Goal: Book appointment/travel/reservation

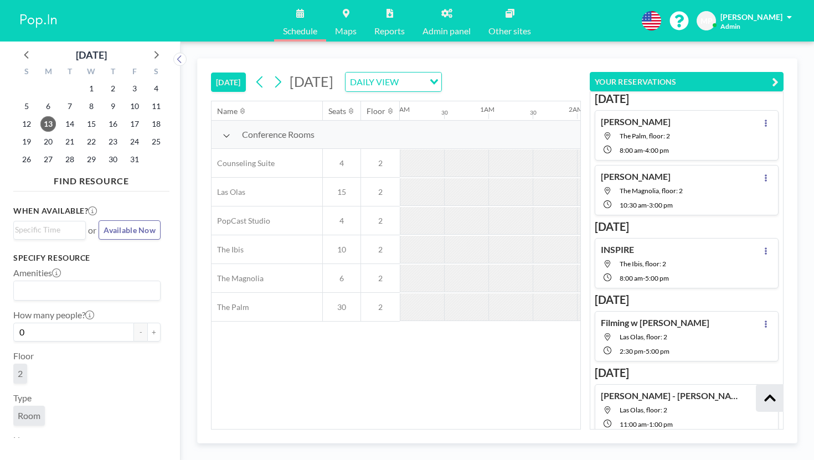
scroll to position [79, 0]
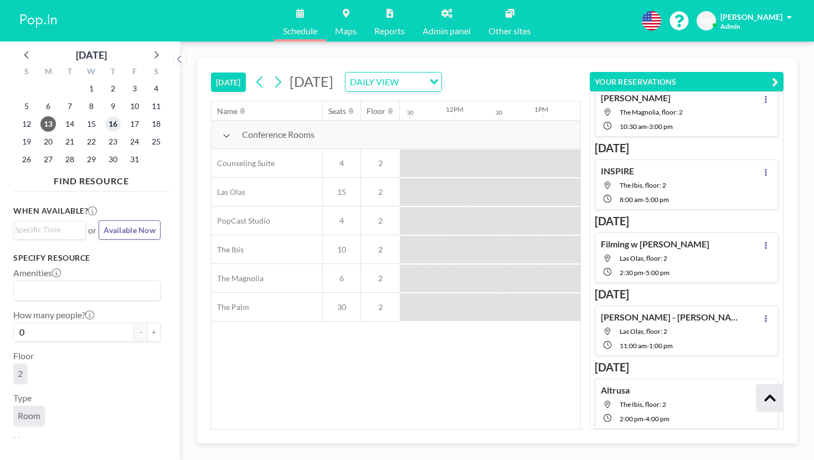
click at [105, 116] on span "16" at bounding box center [113, 124] width 16 height 16
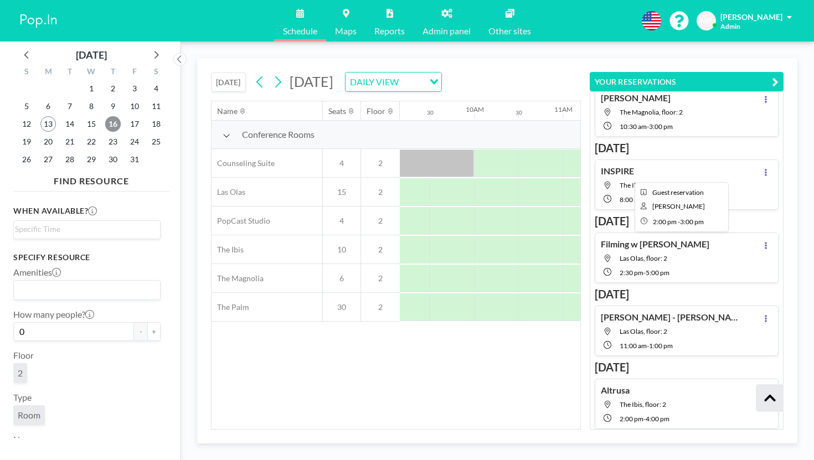
scroll to position [0, 561]
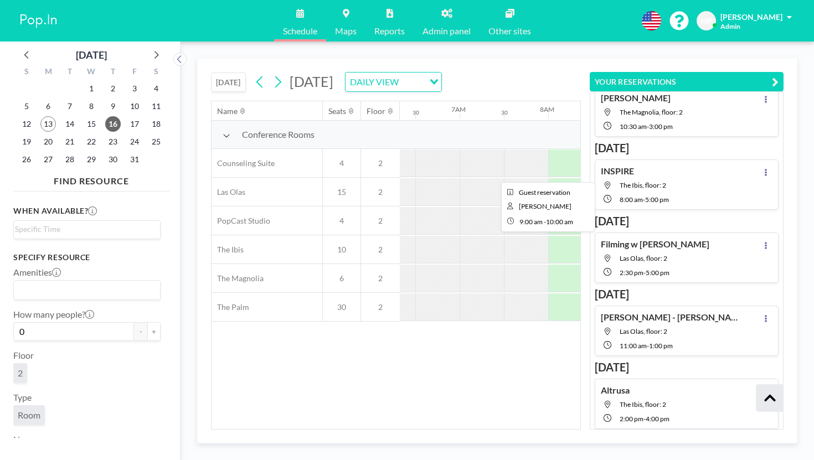
click at [637, 150] on div at bounding box center [681, 164] width 89 height 28
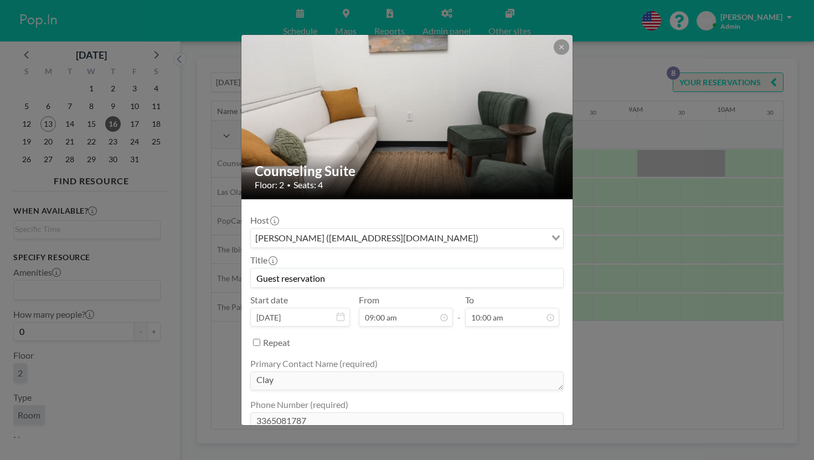
click at [651, 342] on div "Counseling Suite Floor: 2 • Seats: 4 Host [PERSON_NAME] ([EMAIL_ADDRESS][DOMAIN…" at bounding box center [407, 230] width 814 height 460
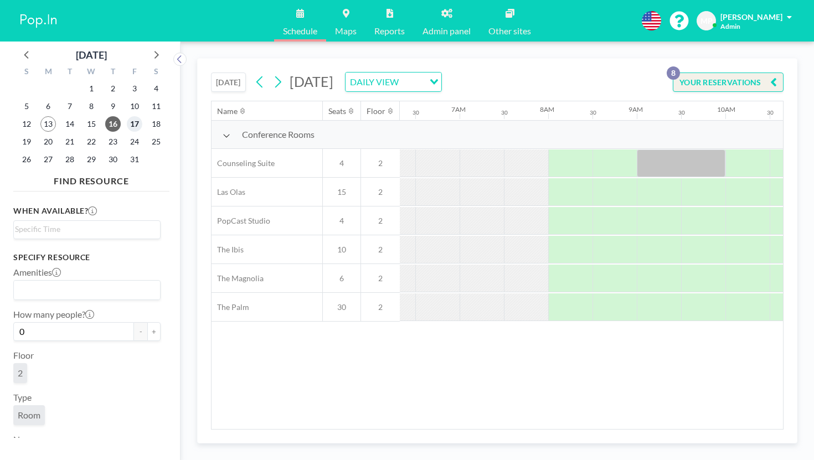
click at [127, 116] on span "17" at bounding box center [135, 124] width 16 height 16
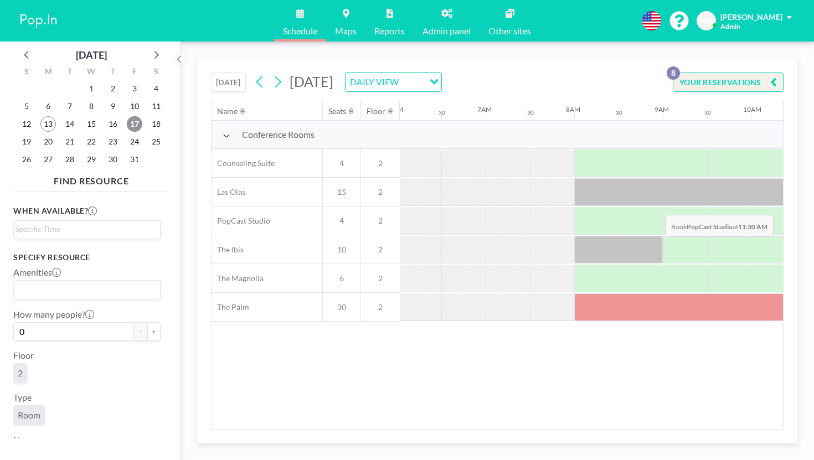
scroll to position [0, 540]
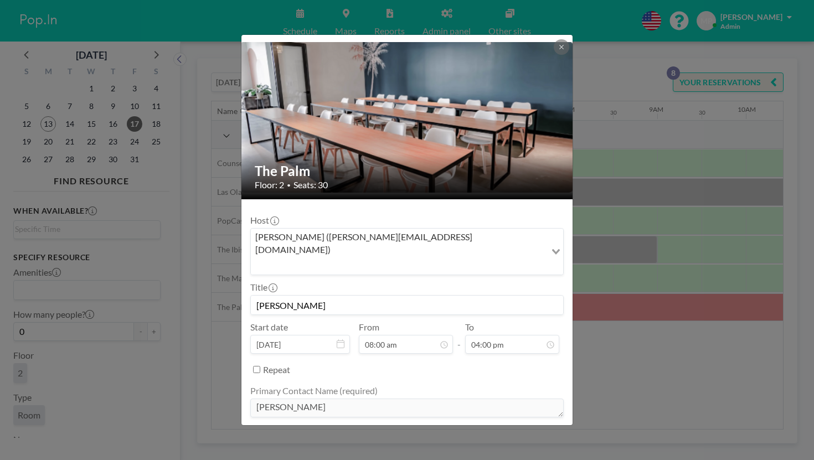
click at [623, 352] on div "The Palm Floor: 2 • Seats: 30 Host [PERSON_NAME] ([PERSON_NAME][EMAIL_ADDRESS][…" at bounding box center [407, 230] width 814 height 460
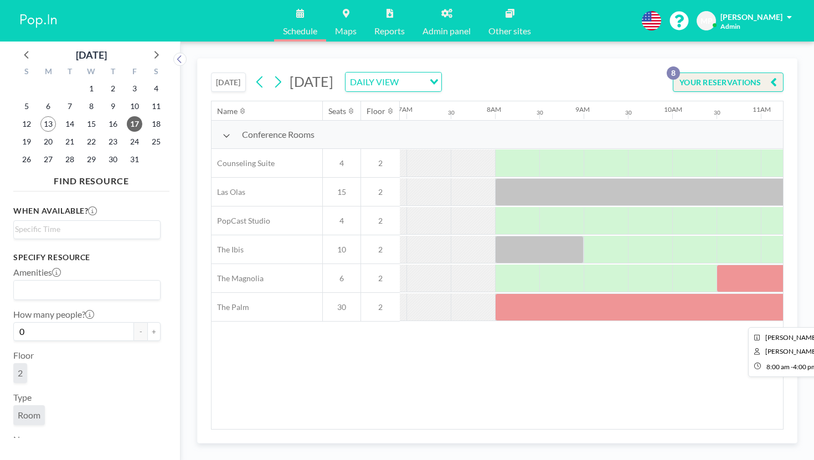
scroll to position [0, 767]
